Goal: Task Accomplishment & Management: Use online tool/utility

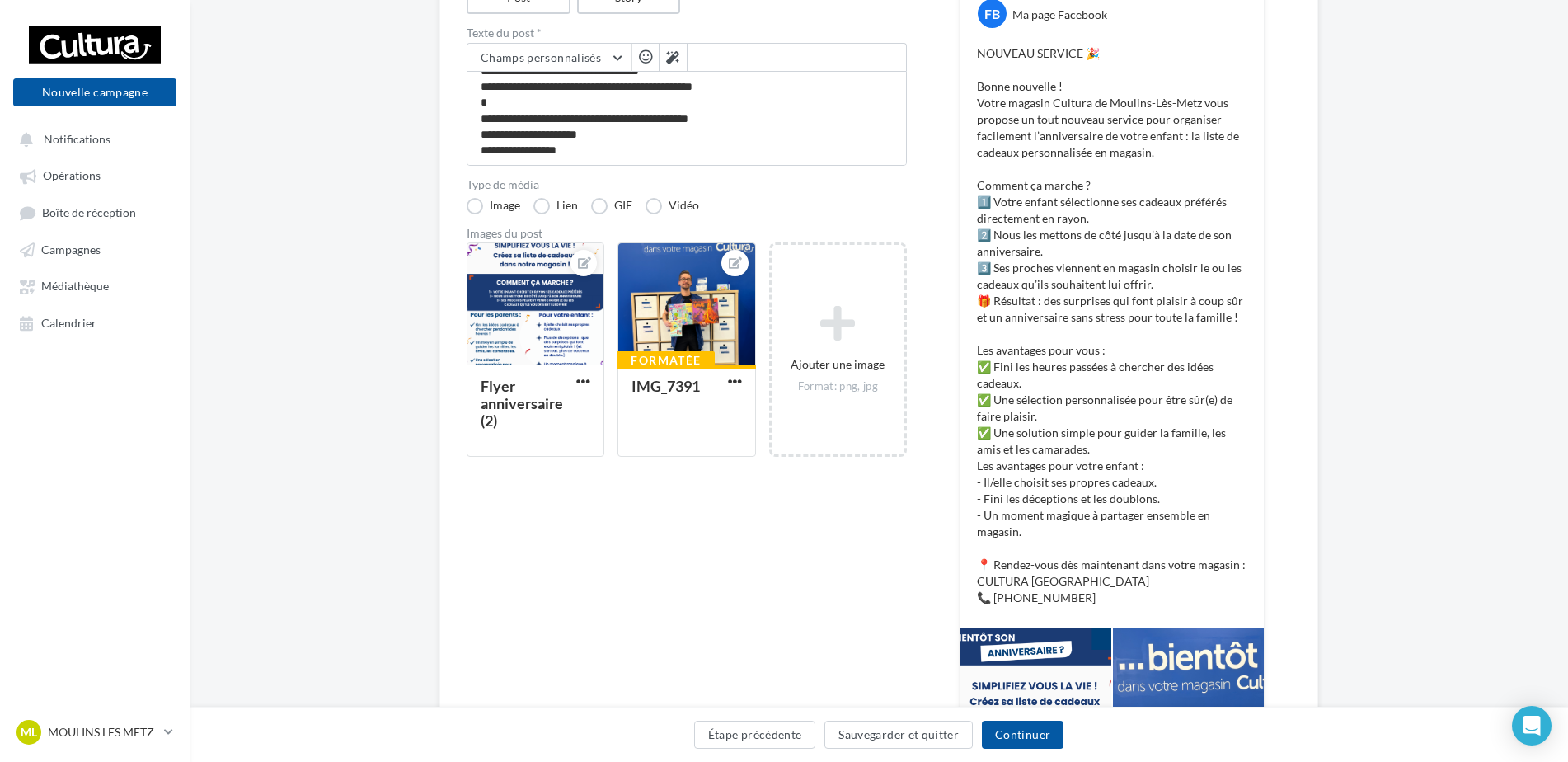
scroll to position [227, 0]
drag, startPoint x: 1127, startPoint y: 334, endPoint x: 1158, endPoint y: 408, distance: 80.2
drag, startPoint x: 1158, startPoint y: 408, endPoint x: 1345, endPoint y: 300, distance: 215.9
click at [1365, 299] on div "Édition de la campagne Facebook Type de campagne Post Story Texte du post * Cha…" at bounding box center [879, 480] width 1378 height 1136
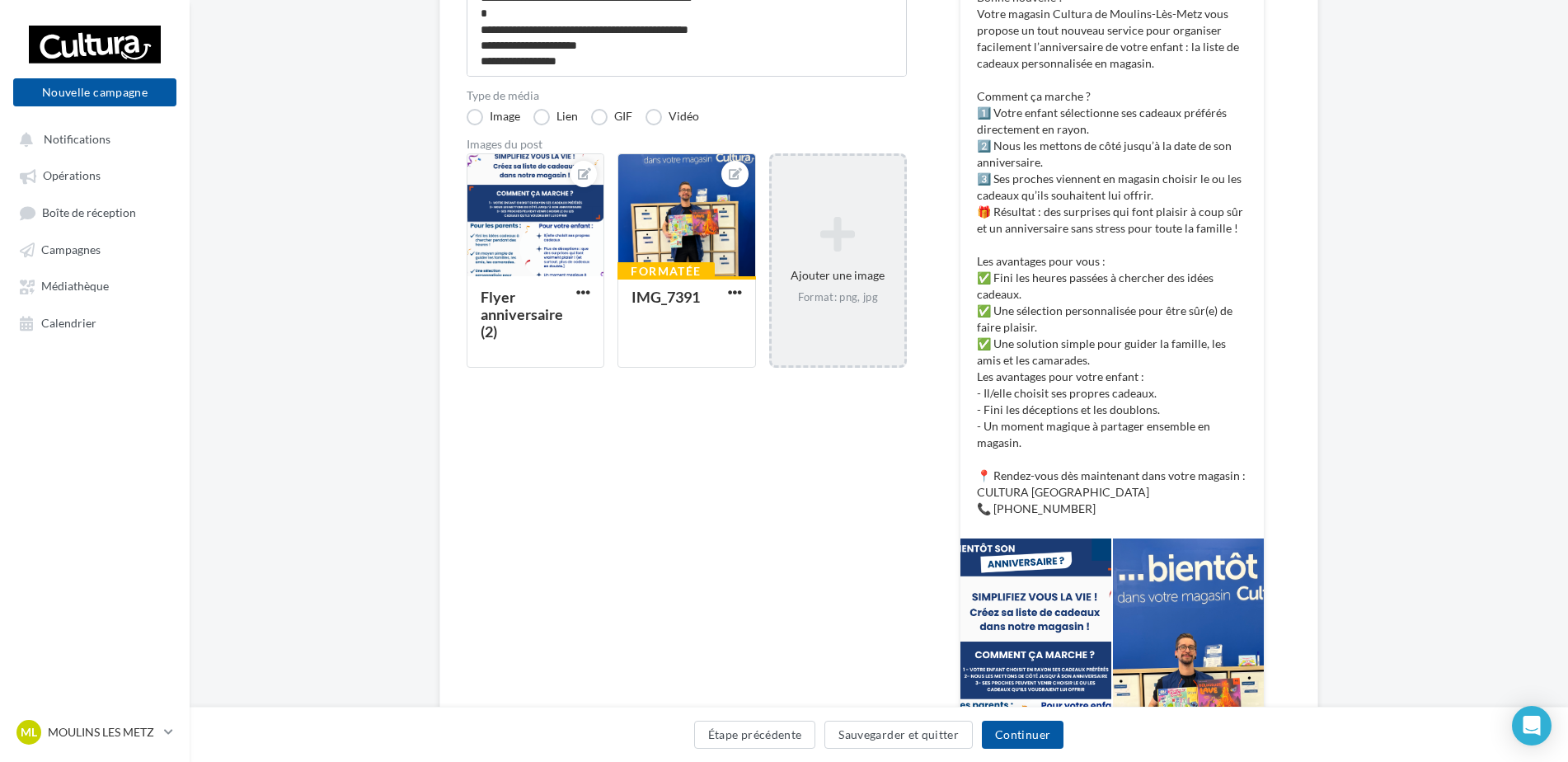
scroll to position [309, 0]
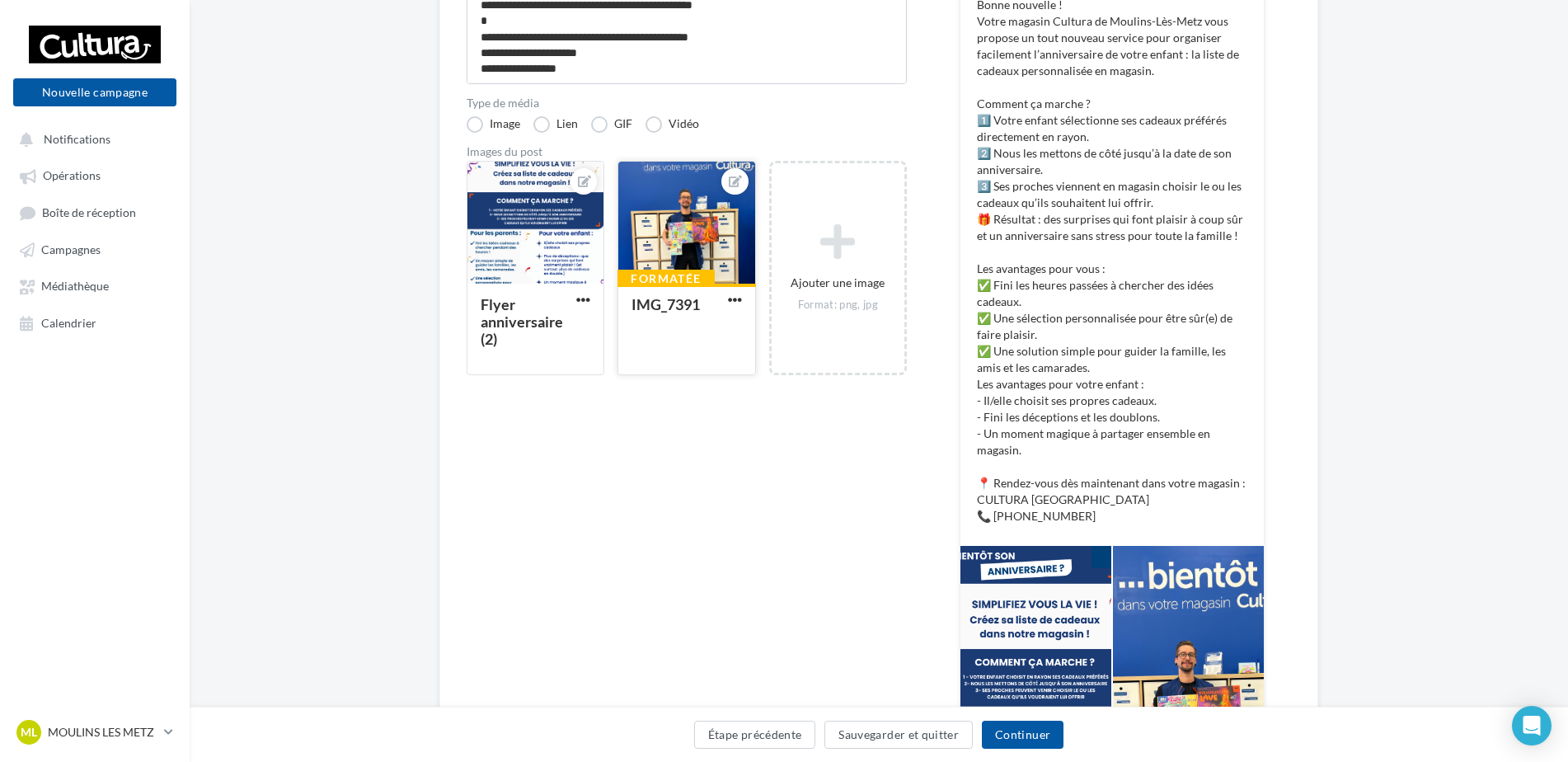
click at [672, 212] on div at bounding box center [686, 223] width 136 height 124
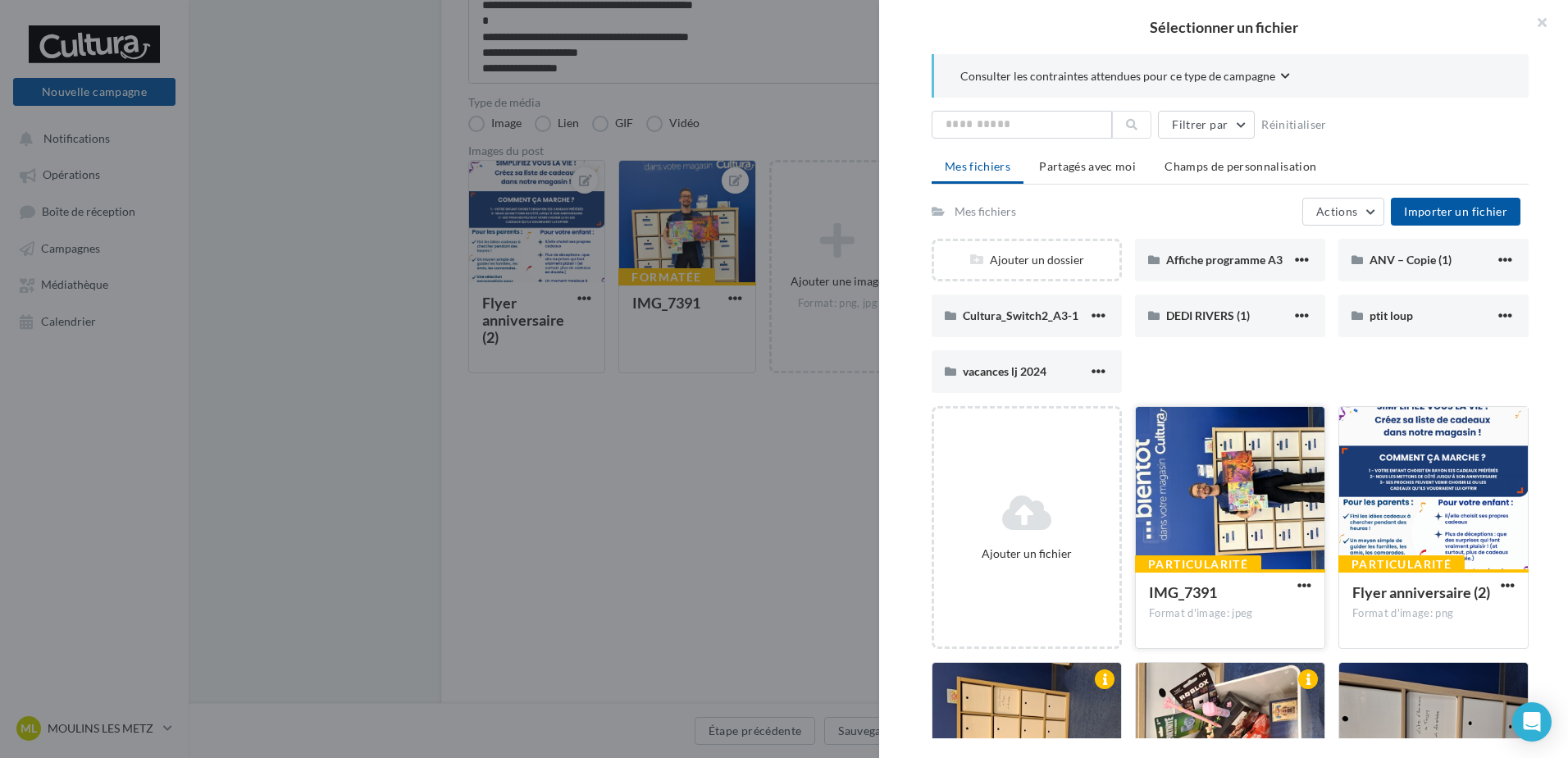
click at [1211, 459] on div at bounding box center [1230, 489] width 189 height 164
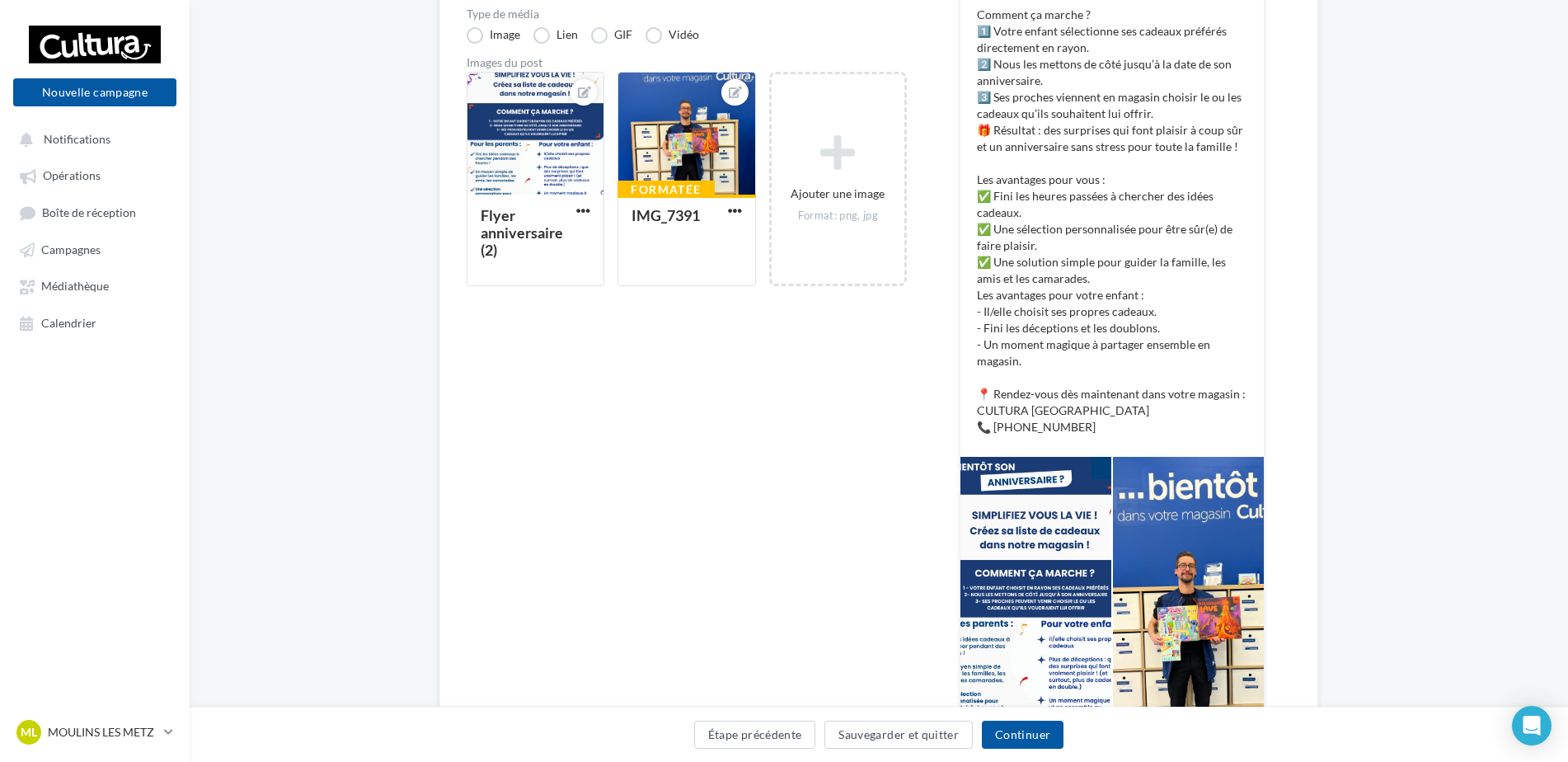
scroll to position [474, 0]
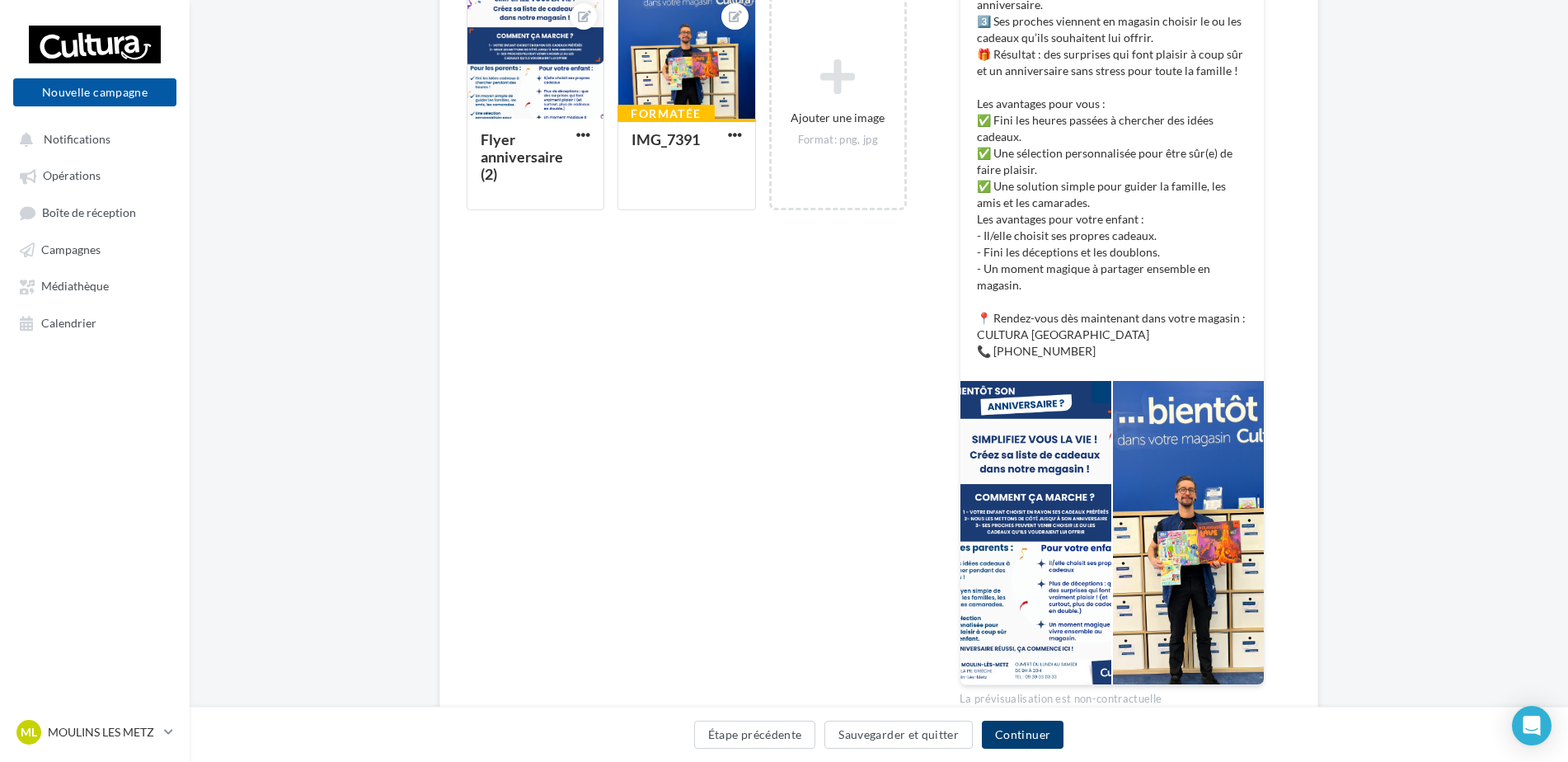
click at [1030, 729] on button "Continuer" at bounding box center [1022, 734] width 82 height 28
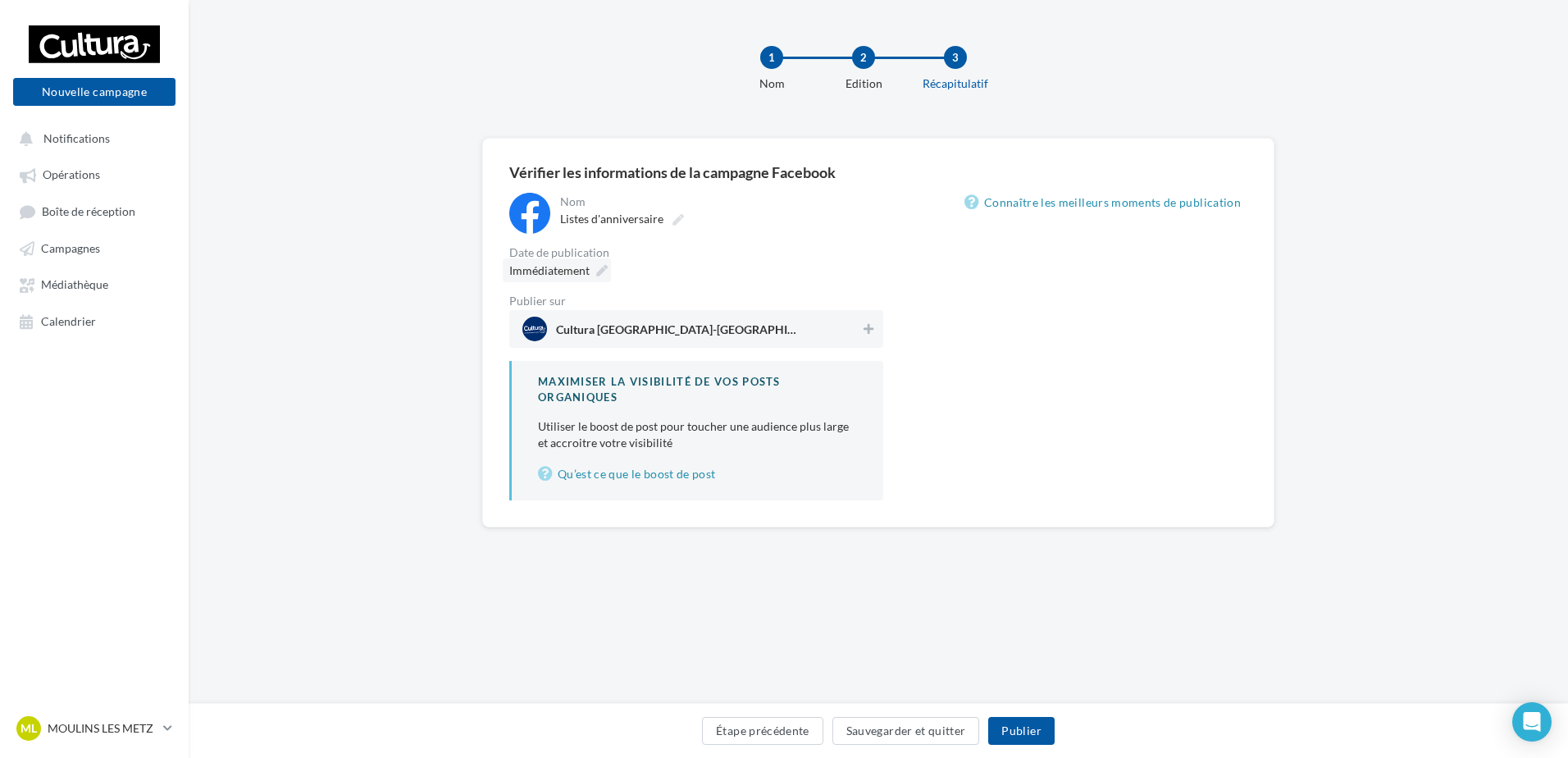
click at [578, 275] on span "Immédiatement" at bounding box center [549, 270] width 80 height 14
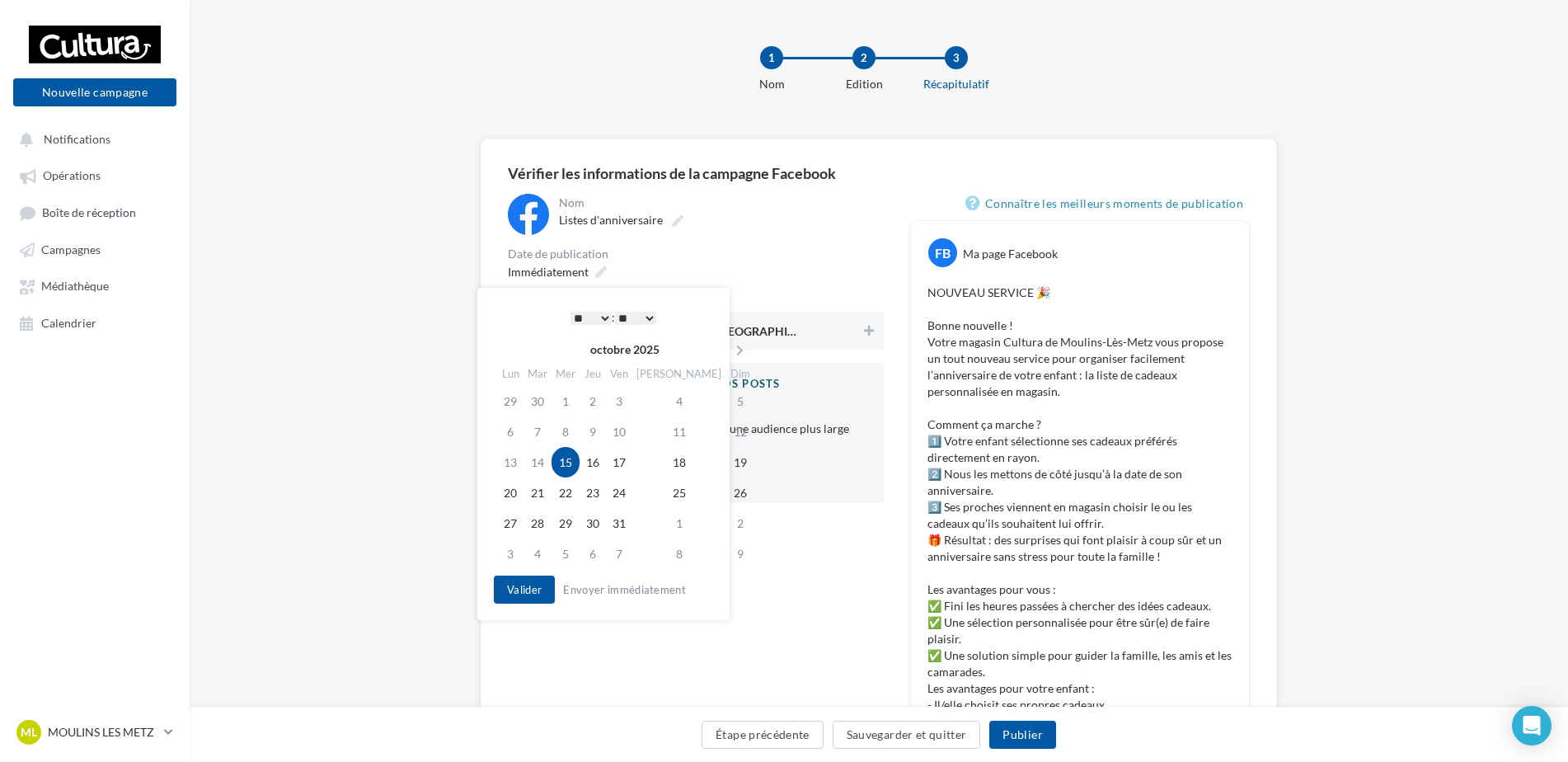
click at [592, 313] on select "* * * * * * * * * * ** ** ** ** ** ** ** ** ** ** ** ** ** **" at bounding box center [591, 318] width 41 height 13
click at [599, 315] on select "* * * * * * * * * * ** ** ** ** ** ** ** ** ** ** ** ** ** **" at bounding box center [591, 318] width 41 height 13
click at [633, 319] on select "** ** ** ** ** **" at bounding box center [632, 318] width 41 height 13
drag, startPoint x: 522, startPoint y: 583, endPoint x: 530, endPoint y: 585, distance: 8.2
click at [524, 585] on button "Valider" at bounding box center [520, 589] width 61 height 28
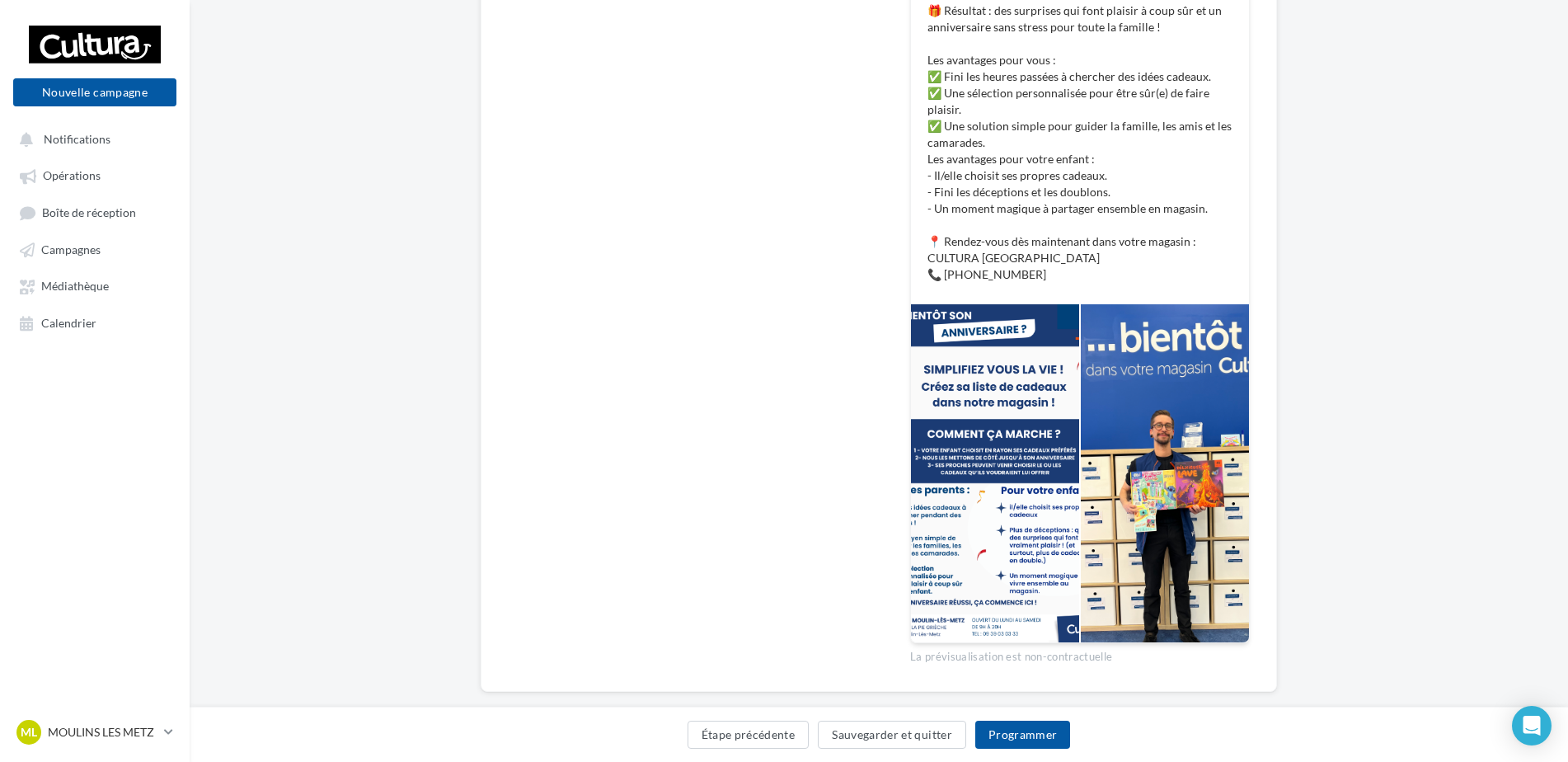
scroll to position [557, 0]
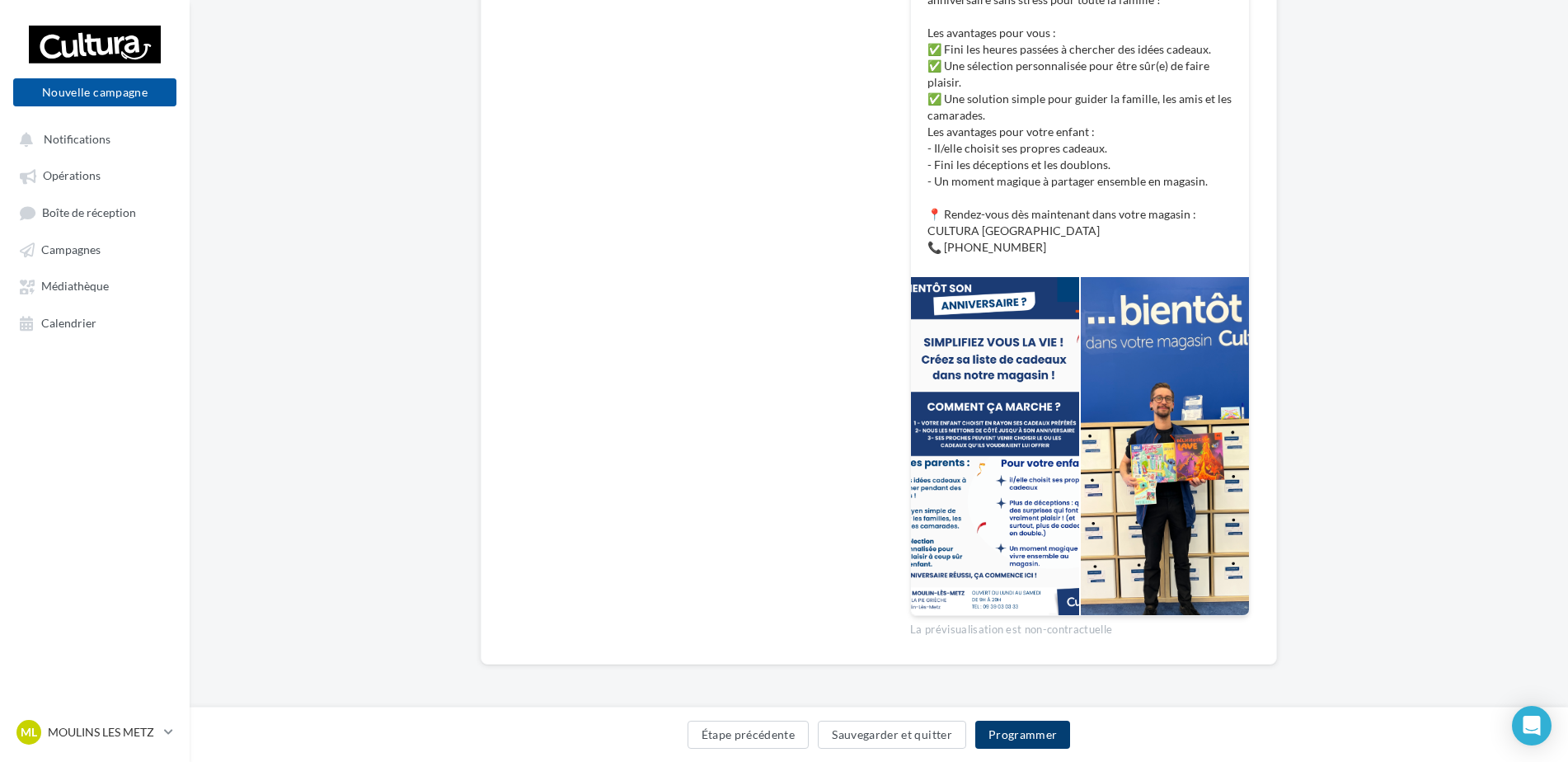
click at [1037, 735] on button "Programmer" at bounding box center [1022, 734] width 96 height 28
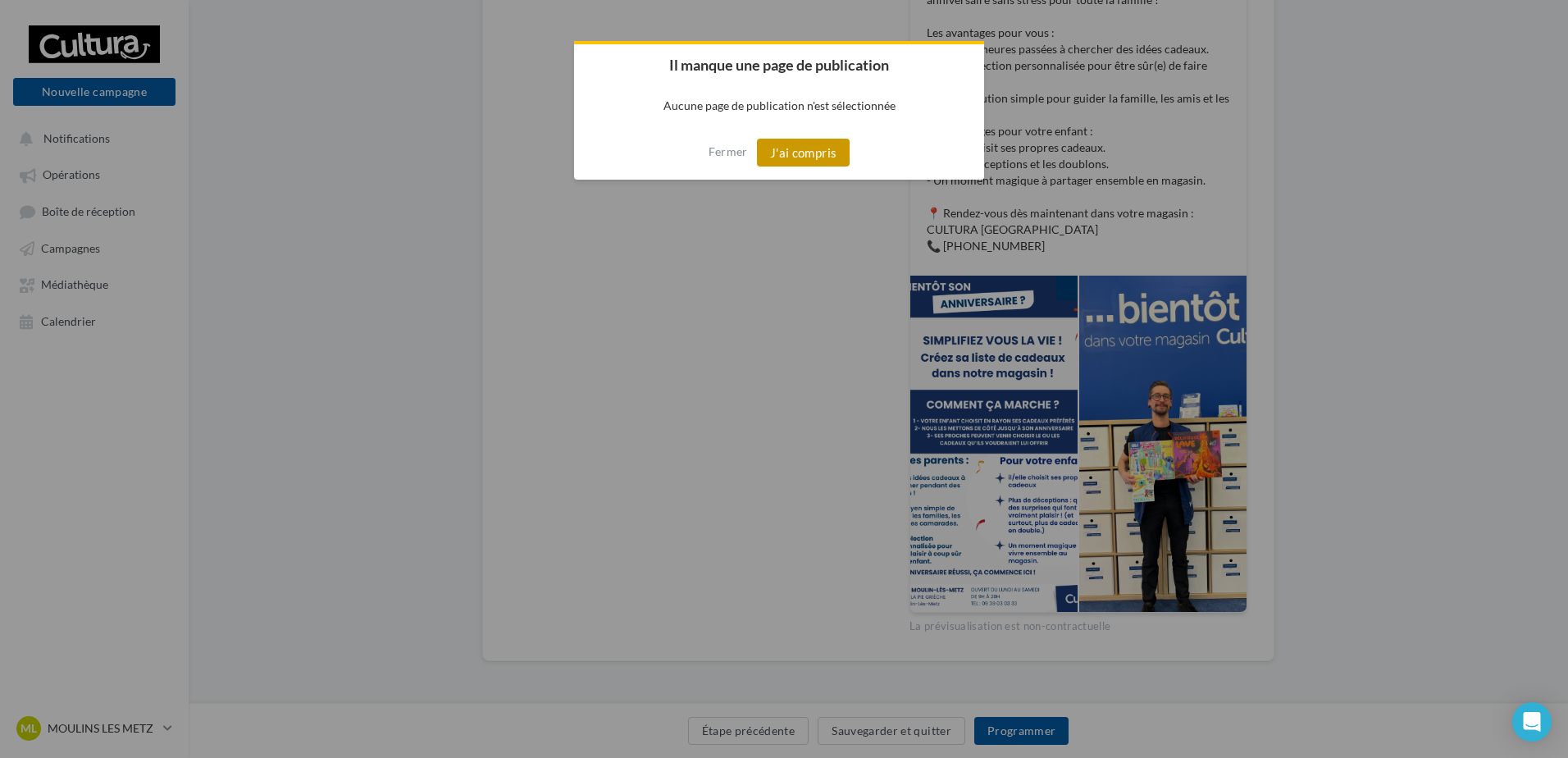
click at [790, 158] on button "J'ai compris" at bounding box center [803, 152] width 94 height 28
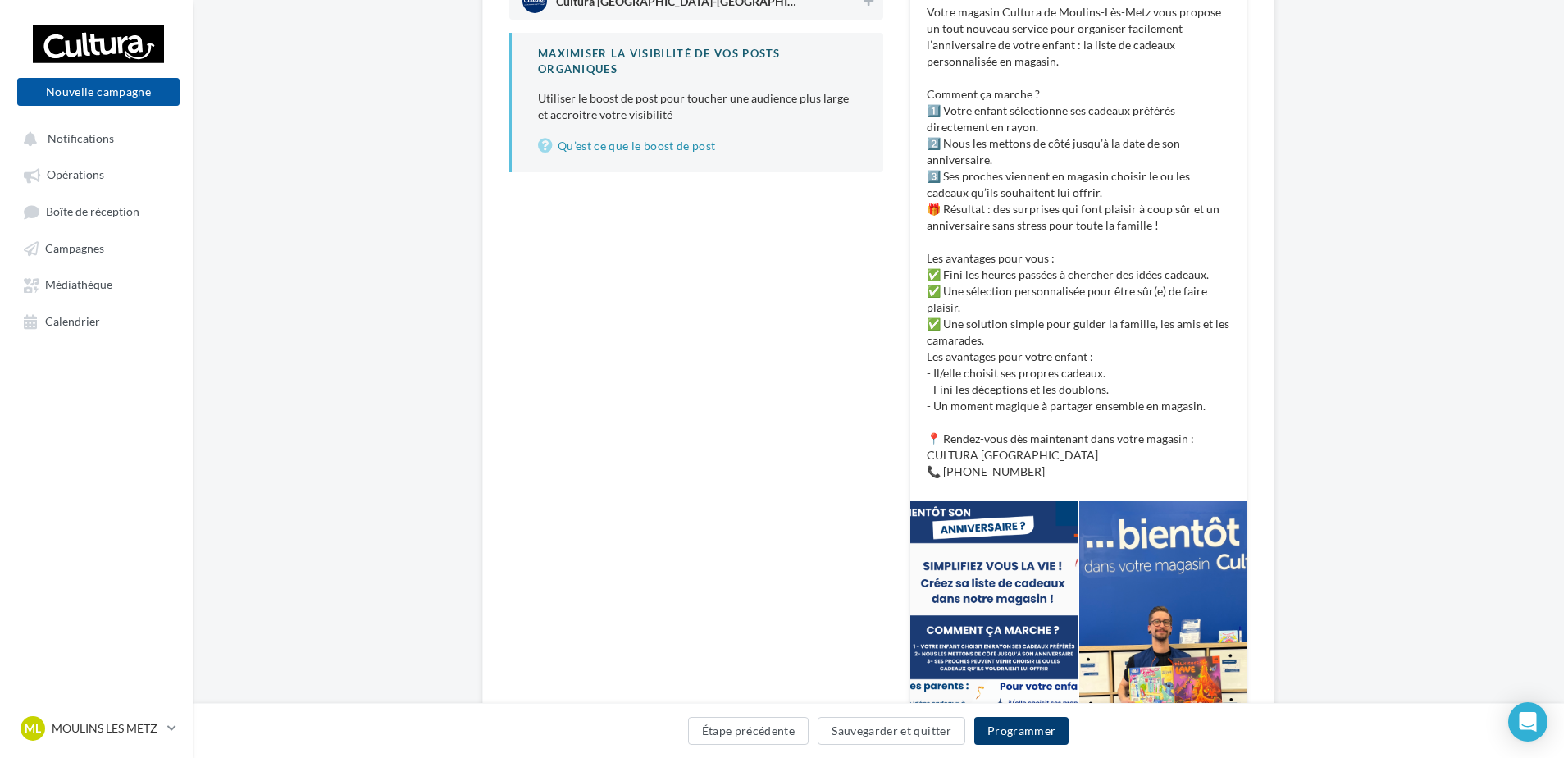
scroll to position [0, 0]
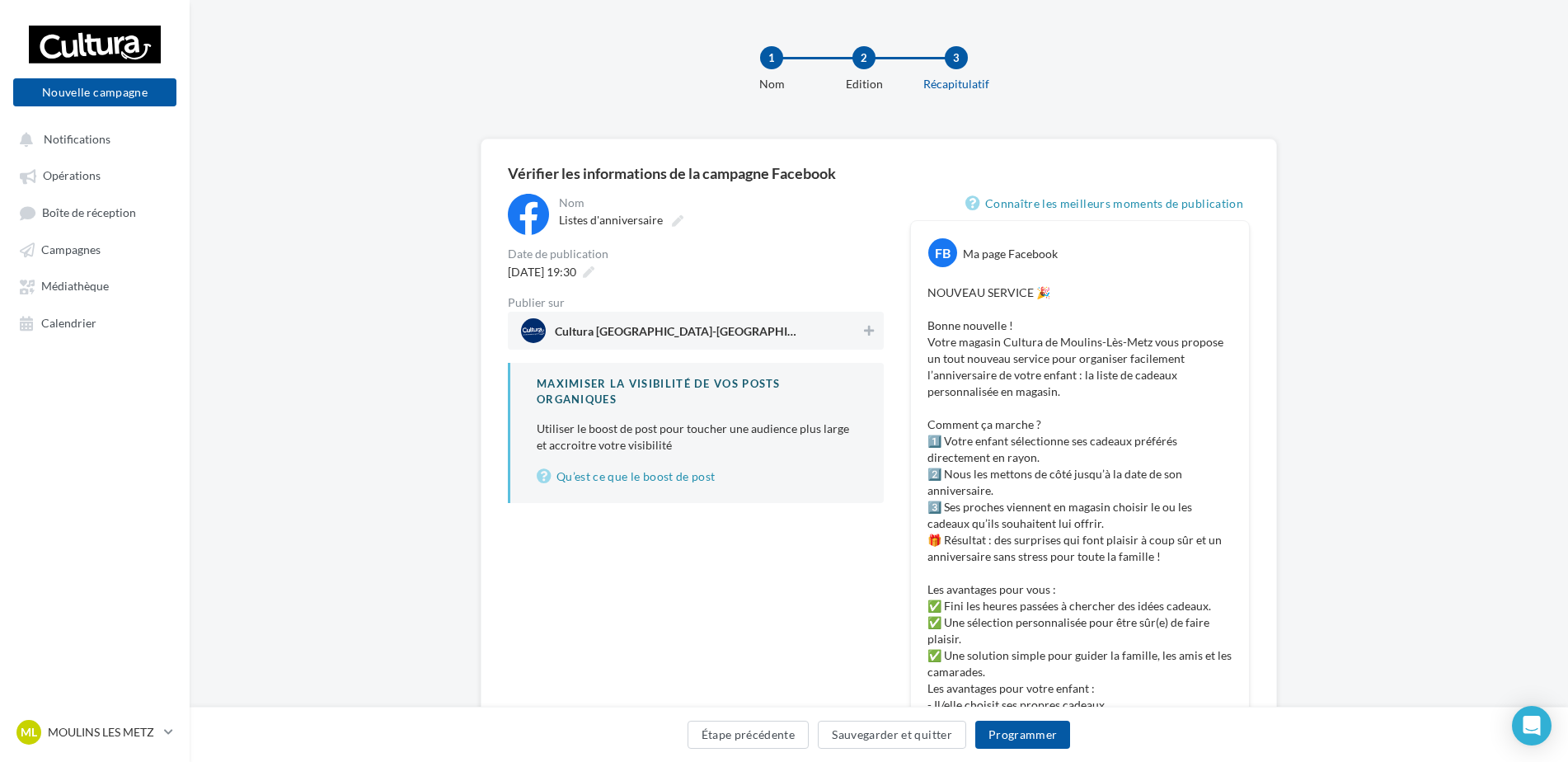
click at [683, 319] on span "Cultura [GEOGRAPHIC_DATA]-[GEOGRAPHIC_DATA] ([GEOGRAPHIC_DATA])" at bounding box center [690, 331] width 340 height 25
click at [1036, 737] on button "Programmer" at bounding box center [1022, 734] width 96 height 28
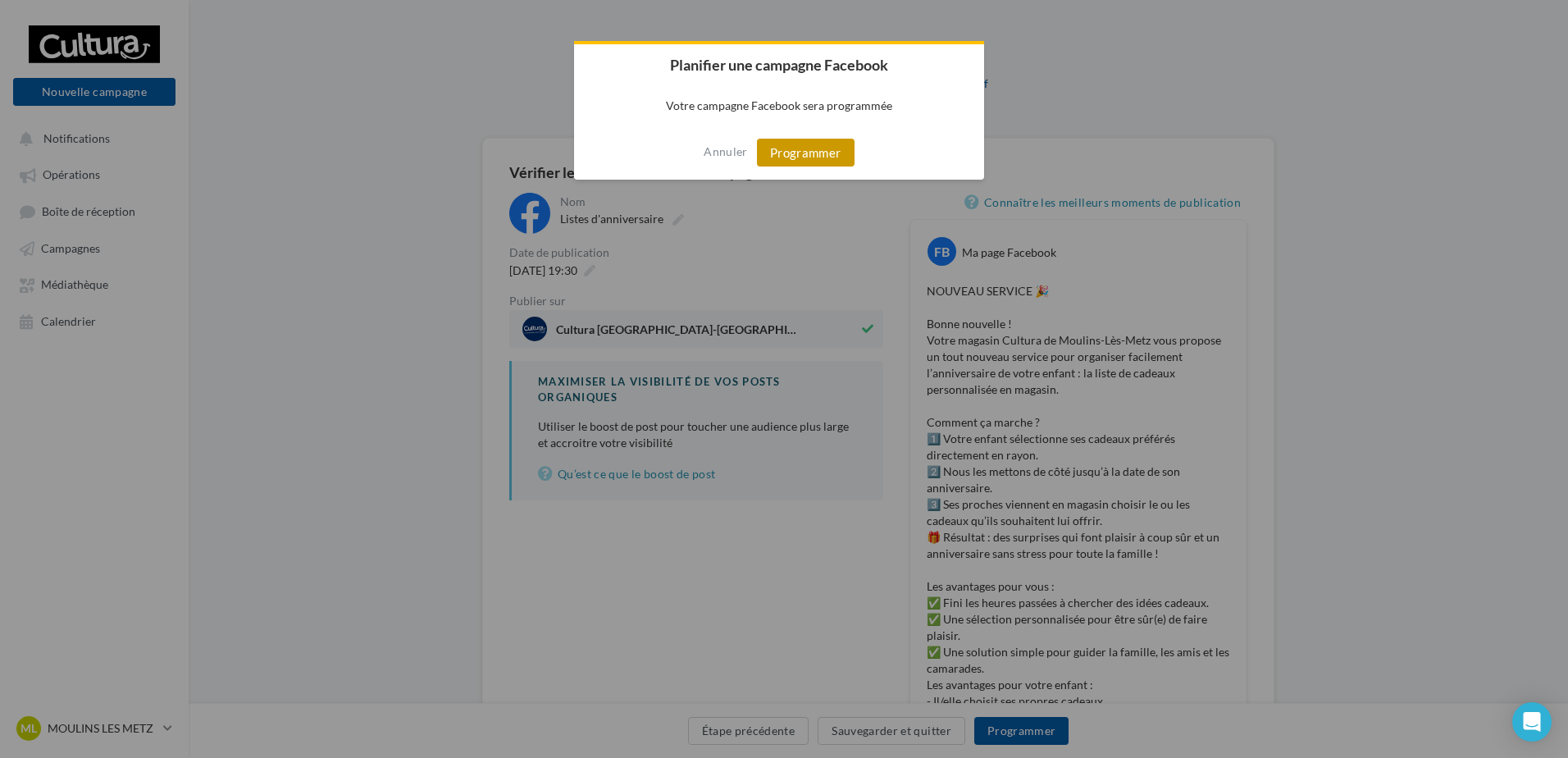
click at [806, 152] on button "Programmer" at bounding box center [805, 152] width 97 height 28
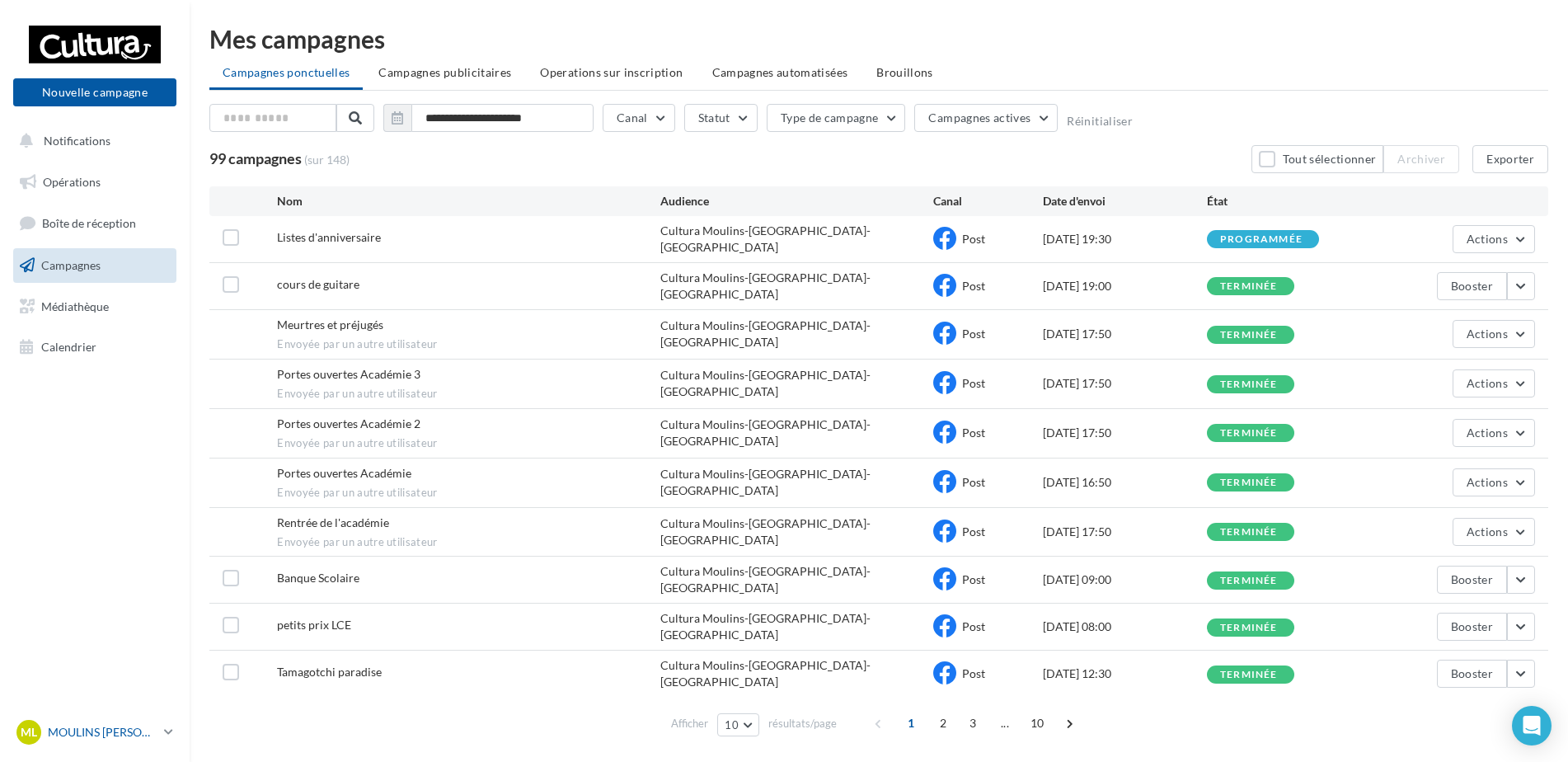
click at [90, 724] on div "ML MOULINS [PERSON_NAME] 00u5f9x7q33zlepbk417" at bounding box center [86, 732] width 141 height 25
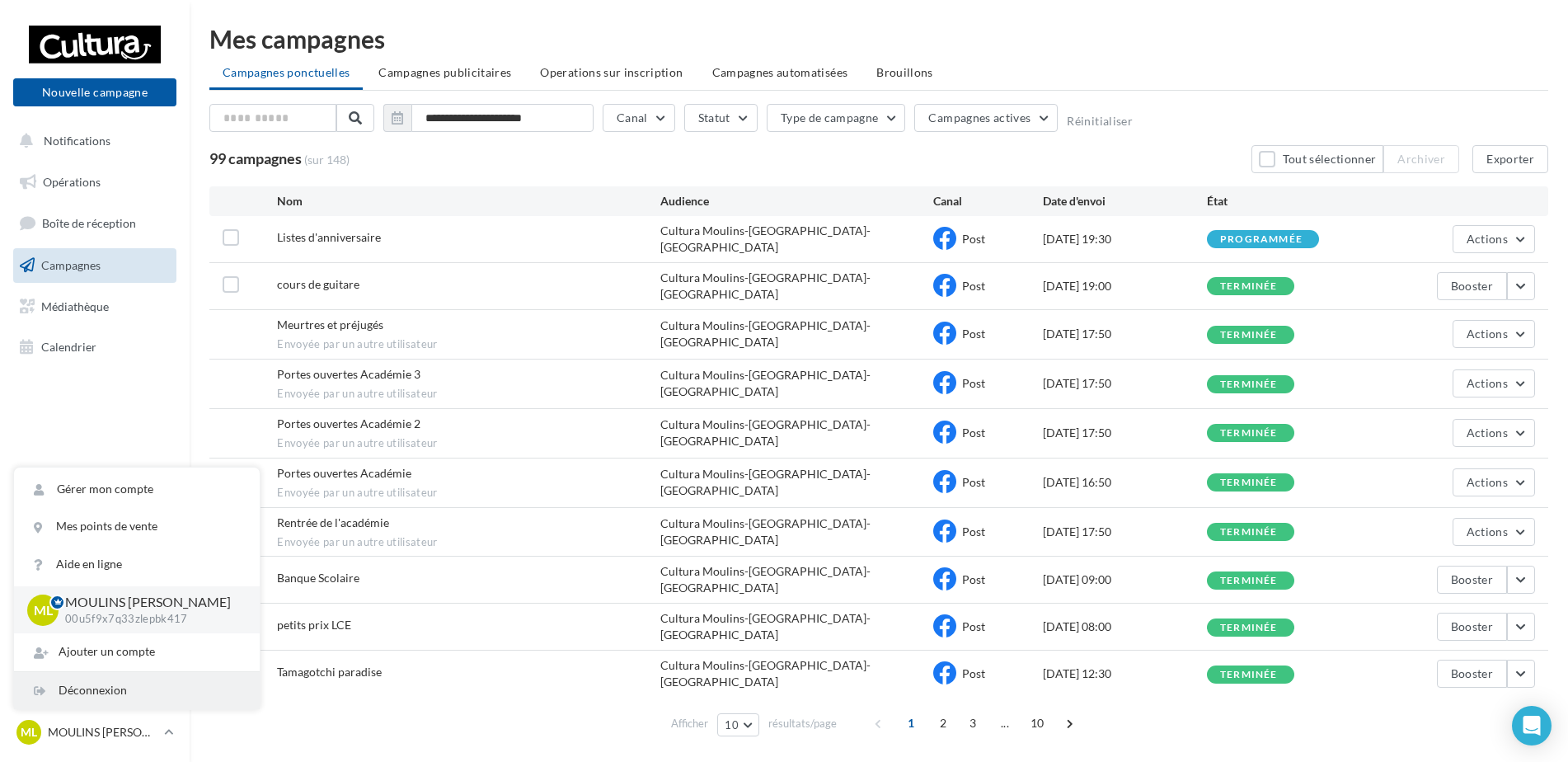
click at [118, 703] on div "Déconnexion" at bounding box center [137, 690] width 246 height 37
drag, startPoint x: 118, startPoint y: 702, endPoint x: 58, endPoint y: 696, distance: 60.3
click at [58, 696] on div "Déconnexion" at bounding box center [137, 690] width 246 height 37
